Goal: Task Accomplishment & Management: Use online tool/utility

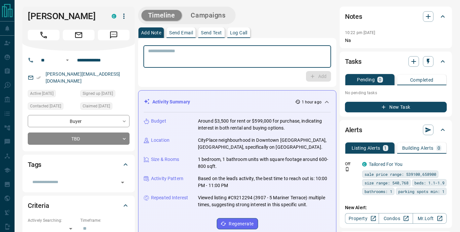
click at [292, 48] on textarea at bounding box center [237, 56] width 178 height 17
paste textarea "**********"
type textarea "**********"
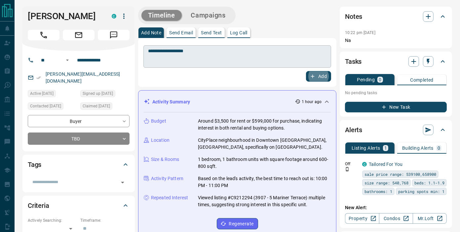
click at [306, 71] on button "Add" at bounding box center [318, 76] width 25 height 11
click at [202, 9] on div "Timeline Campaigns" at bounding box center [186, 16] width 93 height 14
drag, startPoint x: 202, startPoint y: 9, endPoint x: 210, endPoint y: 16, distance: 10.1
click at [210, 16] on div "Timeline Campaigns" at bounding box center [186, 16] width 93 height 14
click at [210, 16] on button "Campaigns" at bounding box center [208, 15] width 48 height 11
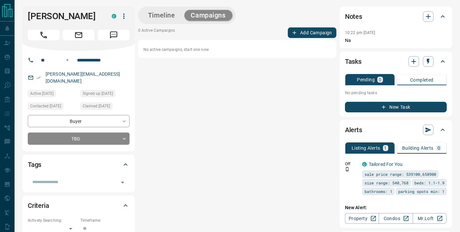
click at [302, 31] on button "Add Campaign" at bounding box center [312, 32] width 49 height 11
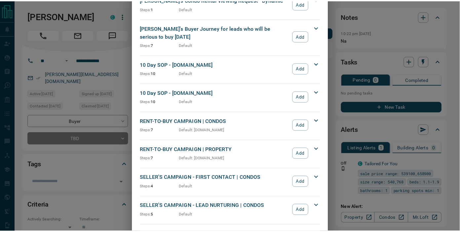
scroll to position [567, 0]
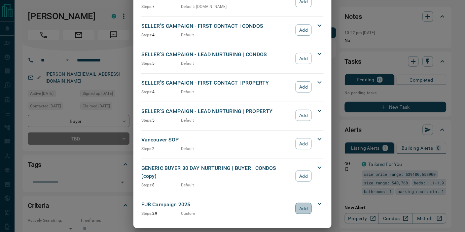
click at [298, 203] on button "Add" at bounding box center [304, 208] width 16 height 11
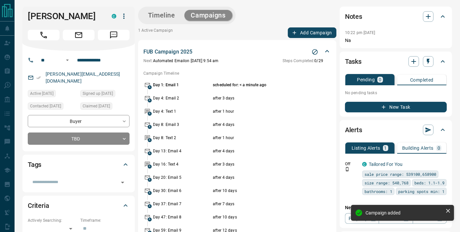
click at [261, 12] on div "Timeline Campaigns" at bounding box center [237, 16] width 198 height 18
